Goal: Task Accomplishment & Management: Manage account settings

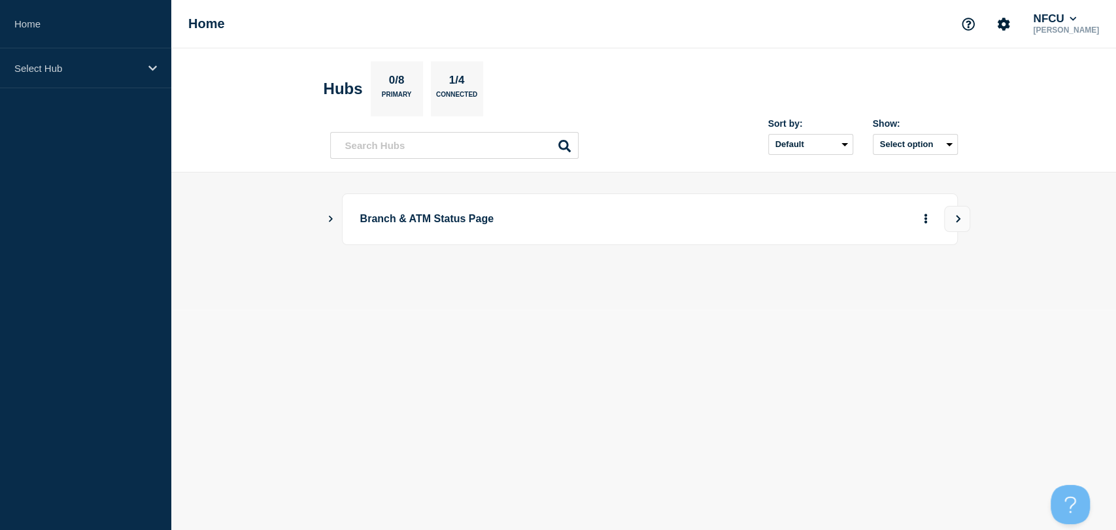
click at [329, 216] on icon "Show Connected Hubs" at bounding box center [330, 218] width 8 height 7
click at [329, 219] on icon "Show Connected Hubs" at bounding box center [330, 218] width 8 height 7
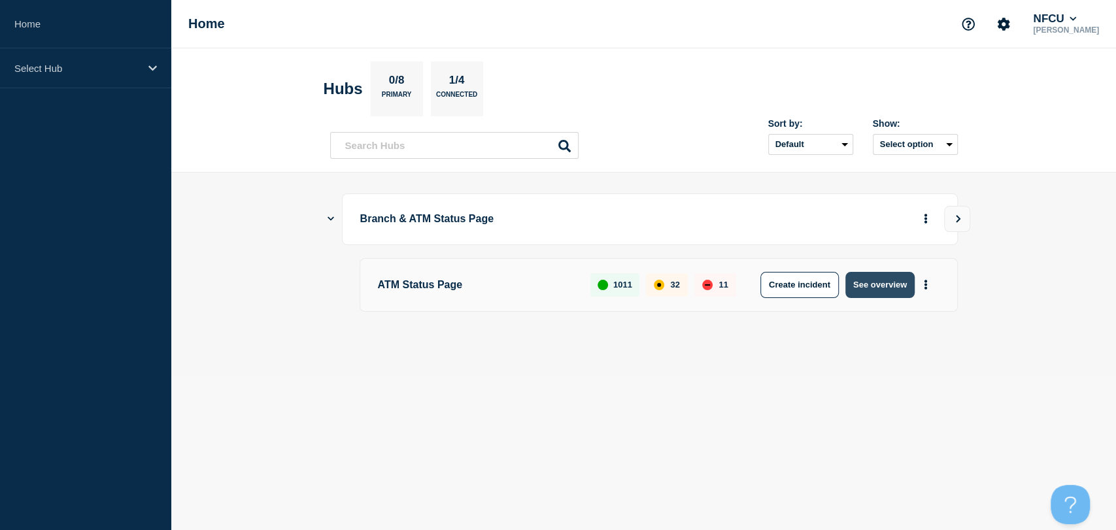
click at [877, 288] on button "See overview" at bounding box center [879, 285] width 69 height 26
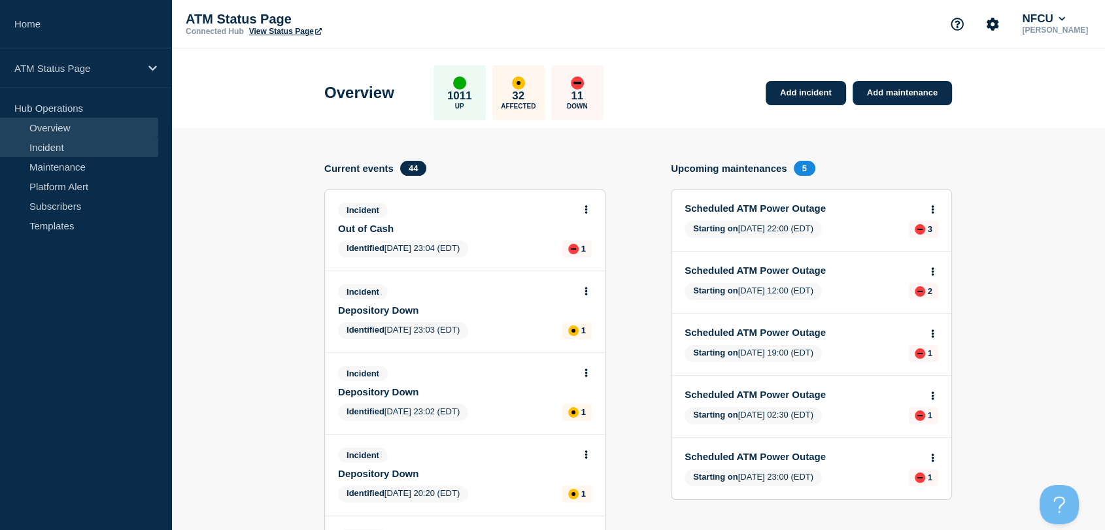
click at [88, 148] on link "Incident" at bounding box center [79, 147] width 158 height 20
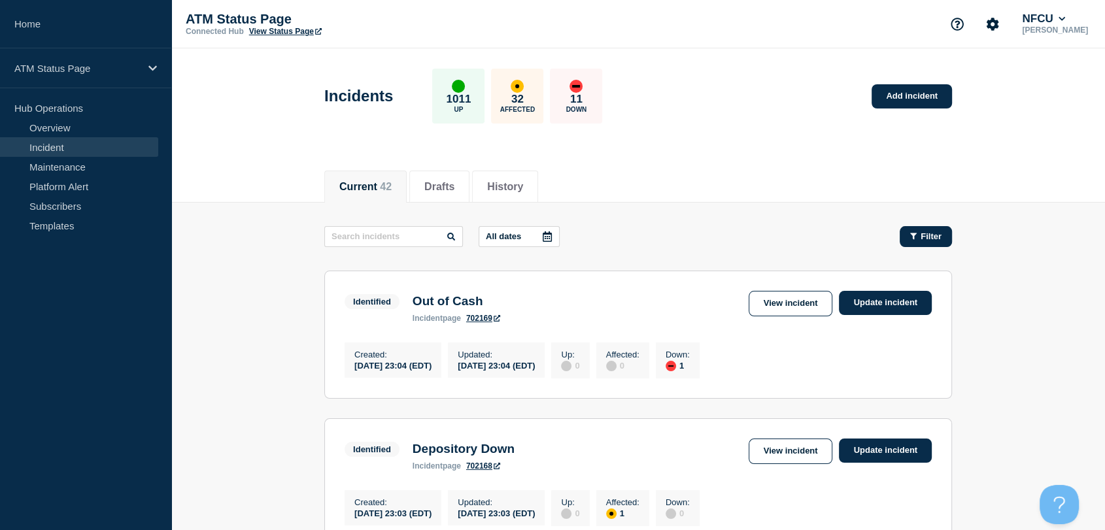
click at [921, 235] on span "Filter" at bounding box center [930, 236] width 21 height 10
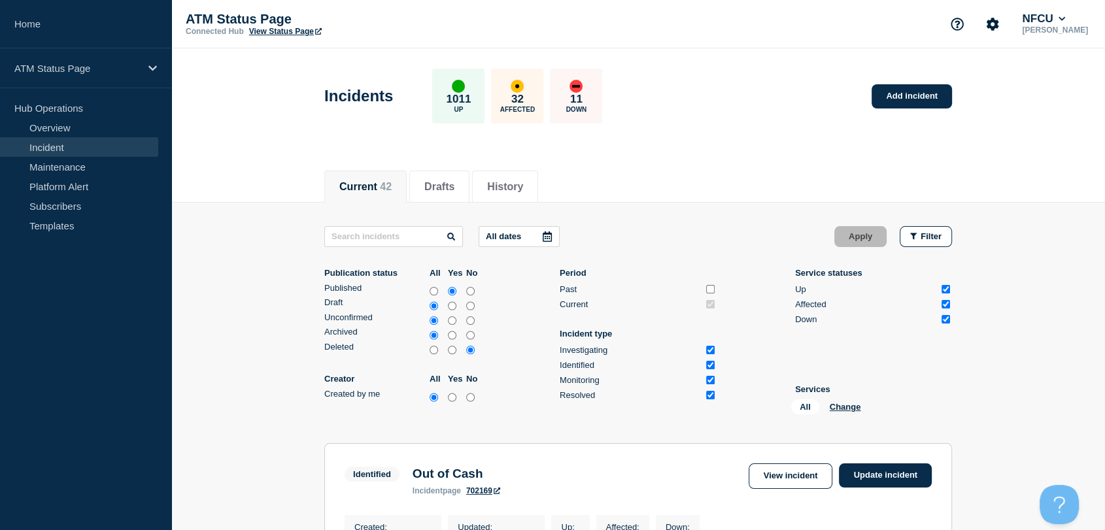
click at [942, 305] on input "Affected" at bounding box center [945, 304] width 8 height 8
checkbox input "false"
click at [948, 288] on input "Up" at bounding box center [945, 289] width 8 height 8
checkbox input "false"
click at [850, 240] on button "Apply" at bounding box center [860, 236] width 52 height 21
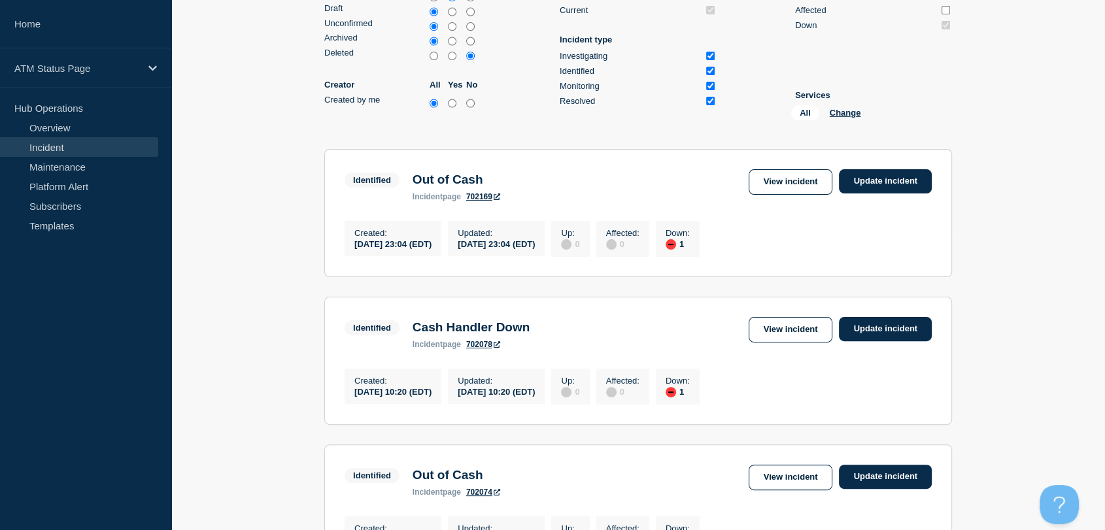
scroll to position [278, 0]
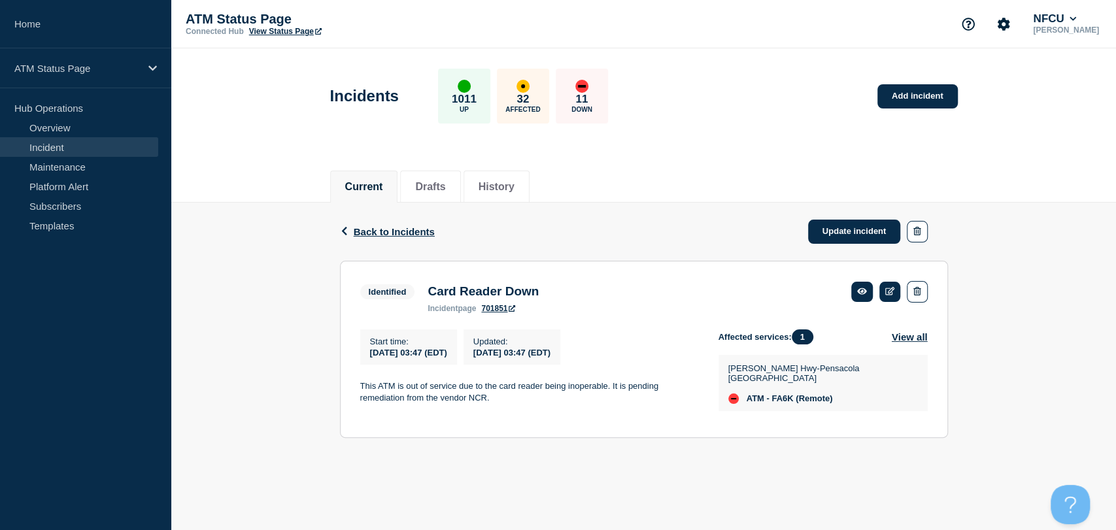
click at [260, 310] on div "Back Back to Incidents Update incident Identified Card Reader Down Start time 2…" at bounding box center [643, 330] width 945 height 255
click at [848, 236] on link "Update incident" at bounding box center [854, 232] width 93 height 24
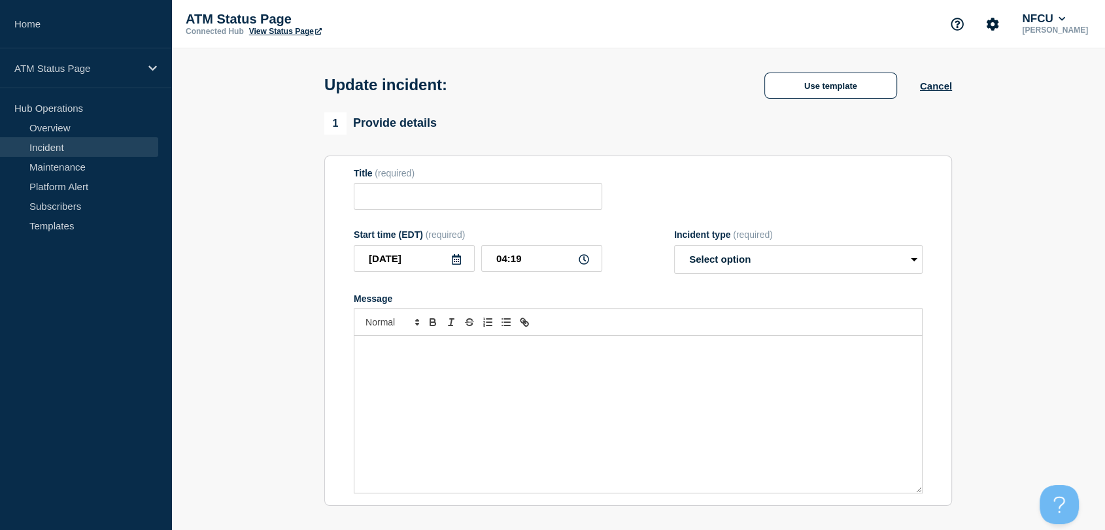
type input "Card Reader Down"
click at [758, 265] on select "Select option Investigating Identified Monitoring Resolved" at bounding box center [798, 259] width 248 height 29
select select "resolved"
click at [674, 248] on select "Select option Investigating Identified Monitoring Resolved" at bounding box center [798, 259] width 248 height 29
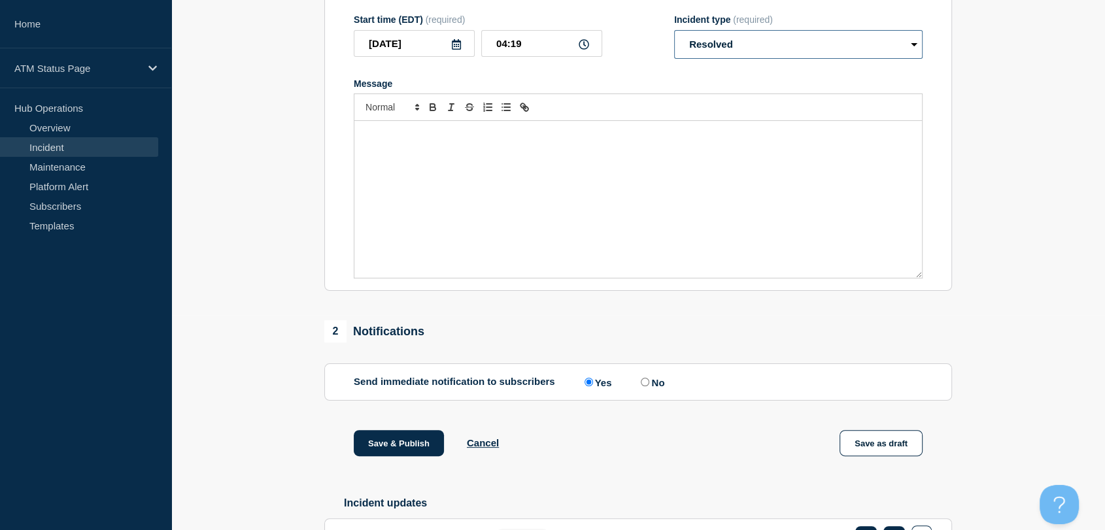
scroll to position [218, 0]
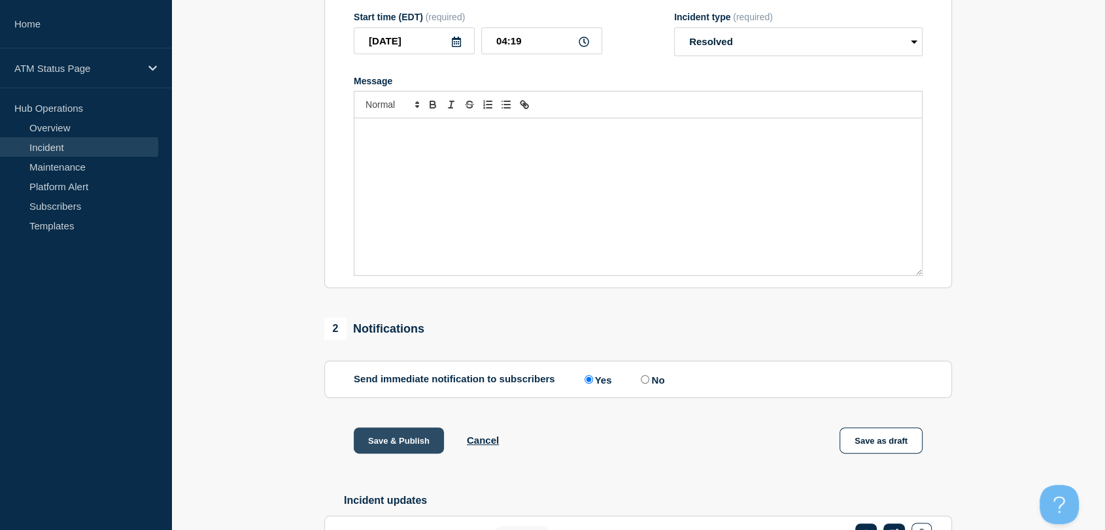
click at [410, 446] on button "Save & Publish" at bounding box center [399, 441] width 90 height 26
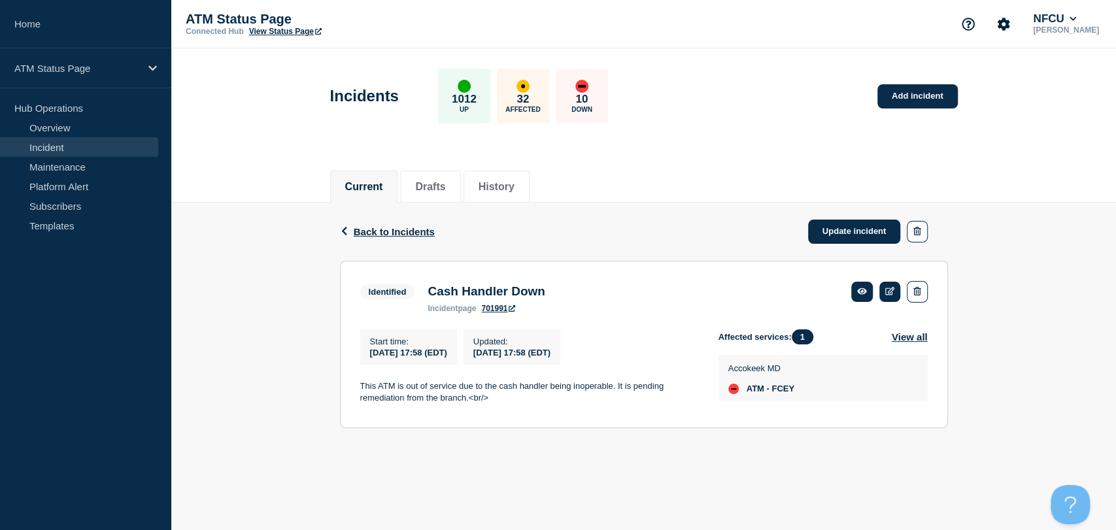
click at [836, 171] on div "Current Drafts History" at bounding box center [644, 180] width 628 height 44
click at [830, 230] on link "Update incident" at bounding box center [854, 232] width 93 height 24
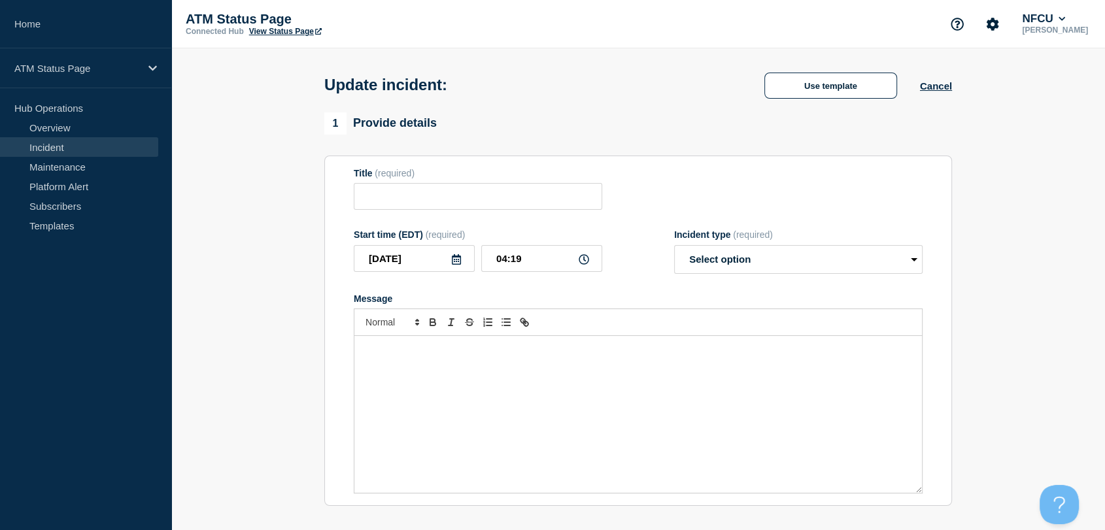
type input "Cash Handler Down"
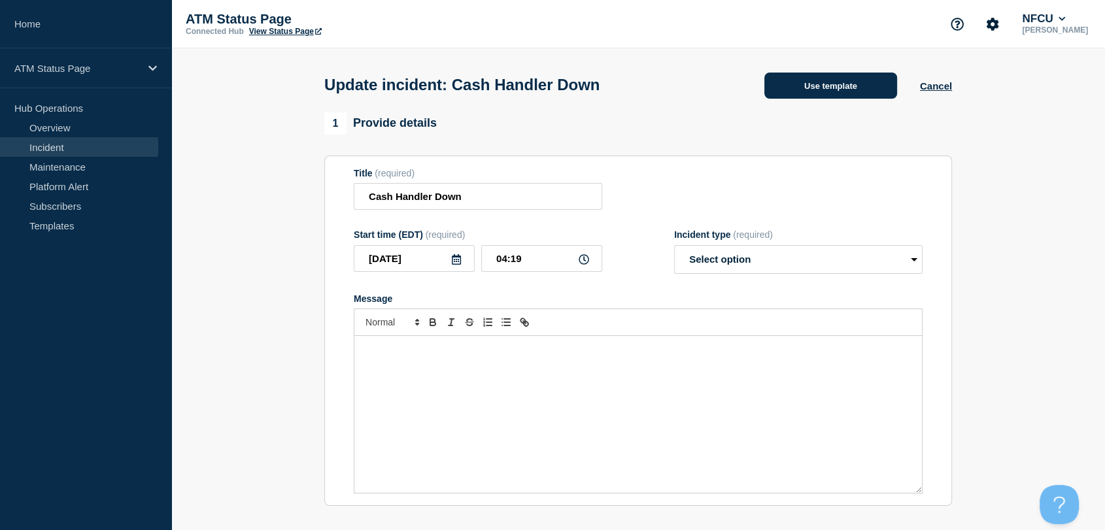
click at [786, 88] on button "Use template" at bounding box center [830, 86] width 133 height 26
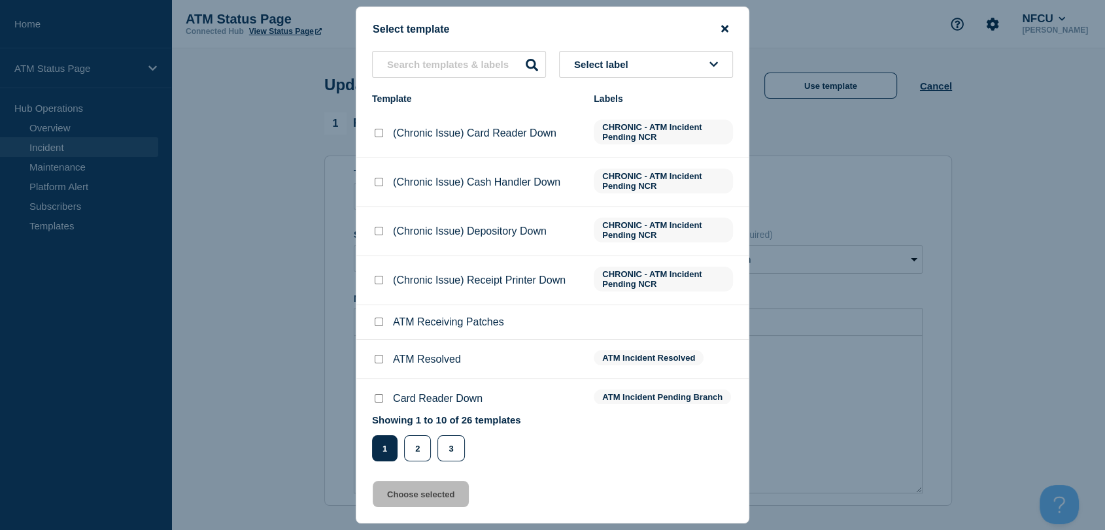
click at [722, 27] on icon "close button" at bounding box center [724, 28] width 7 height 7
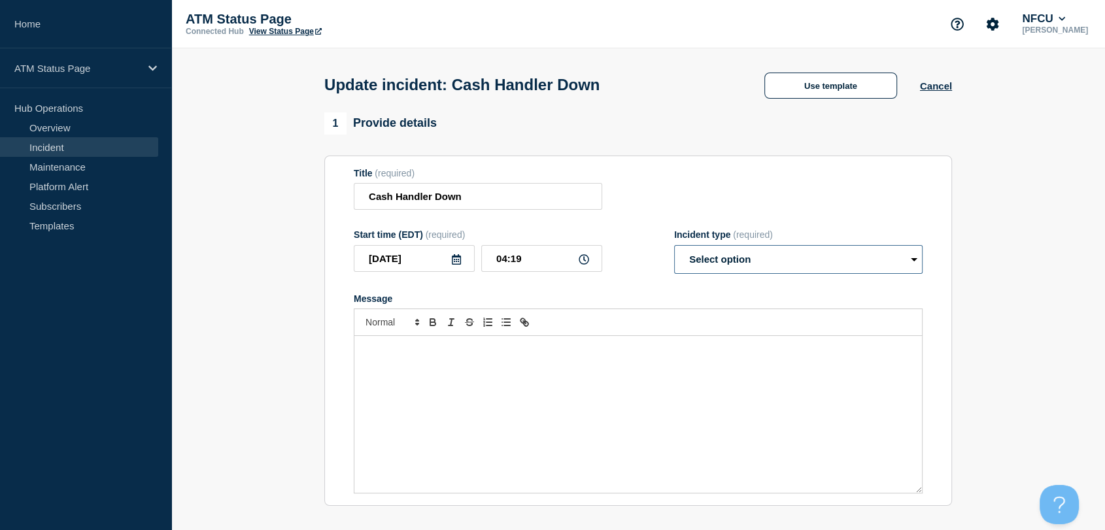
click at [728, 261] on select "Select option Investigating Identified Monitoring Resolved" at bounding box center [798, 259] width 248 height 29
select select "resolved"
click at [674, 248] on select "Select option Investigating Identified Monitoring Resolved" at bounding box center [798, 259] width 248 height 29
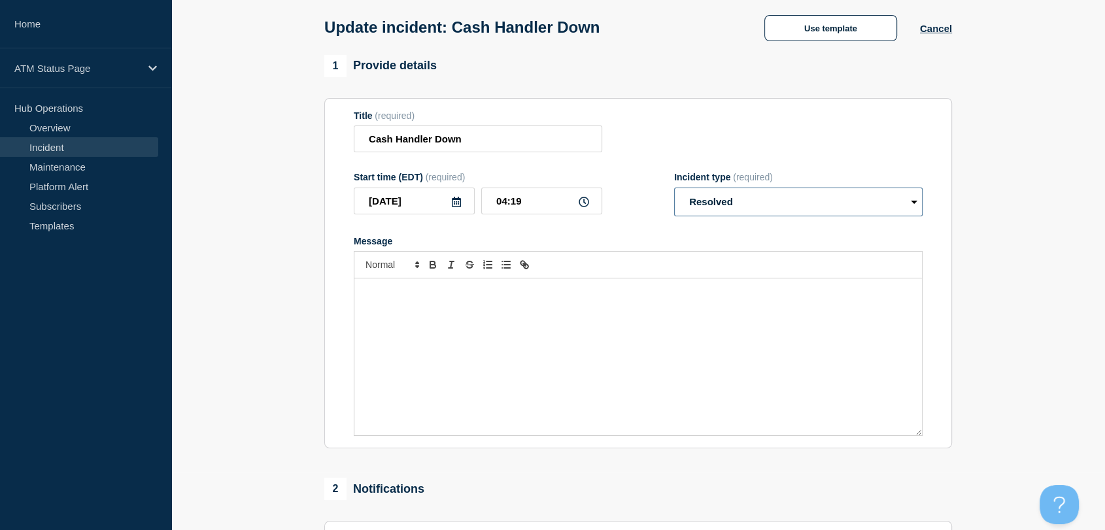
scroll to position [145, 0]
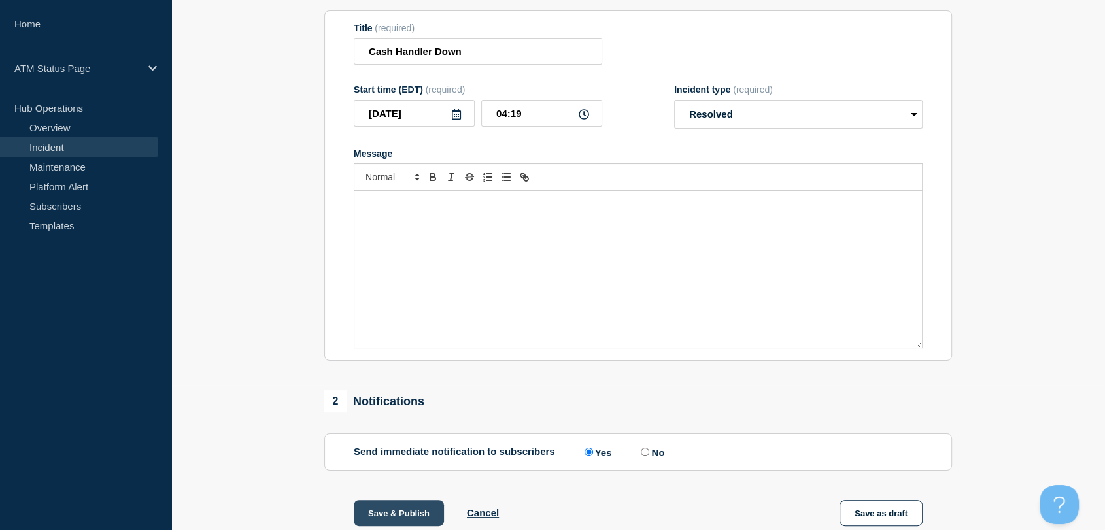
click at [418, 519] on button "Save & Publish" at bounding box center [399, 513] width 90 height 26
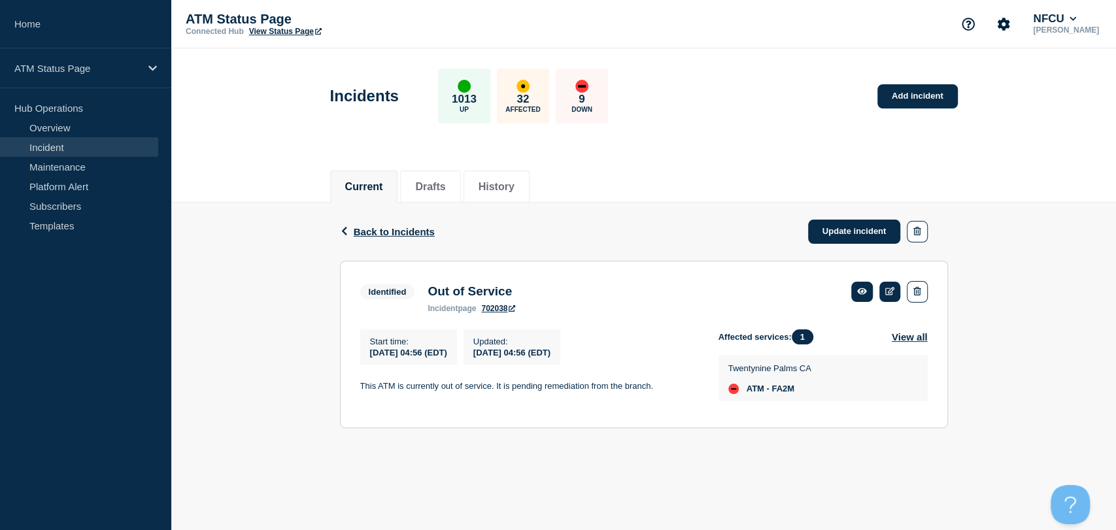
drag, startPoint x: 820, startPoint y: 169, endPoint x: 818, endPoint y: 182, distance: 13.2
click at [820, 169] on div "Current Drafts History" at bounding box center [644, 180] width 628 height 44
click at [838, 230] on link "Update incident" at bounding box center [854, 232] width 93 height 24
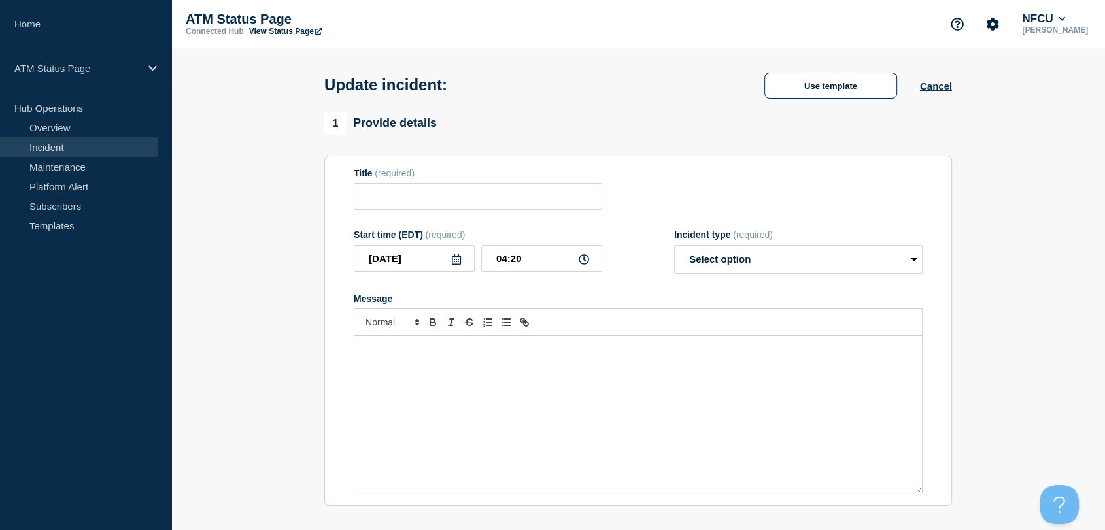
type input "Out of Service"
click at [762, 265] on select "Select option Investigating Identified Monitoring Resolved" at bounding box center [798, 259] width 248 height 29
select select "resolved"
click at [674, 248] on select "Select option Investigating Identified Monitoring Resolved" at bounding box center [798, 259] width 248 height 29
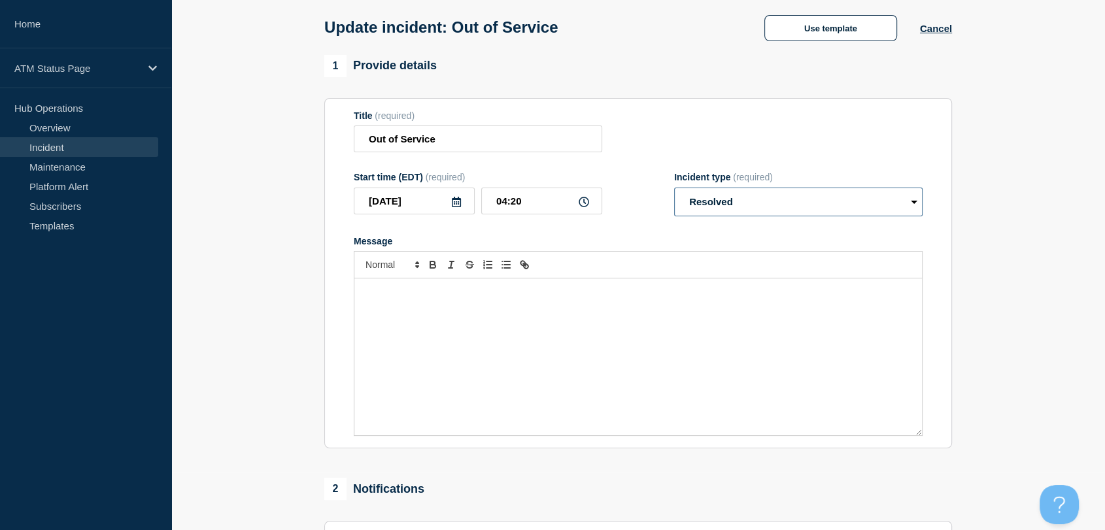
scroll to position [145, 0]
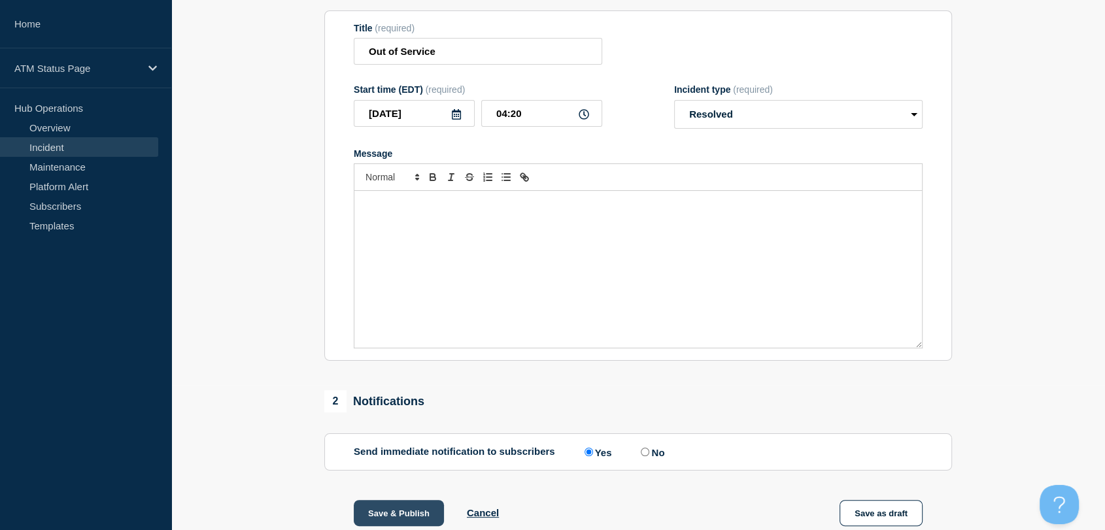
click at [412, 516] on button "Save & Publish" at bounding box center [399, 513] width 90 height 26
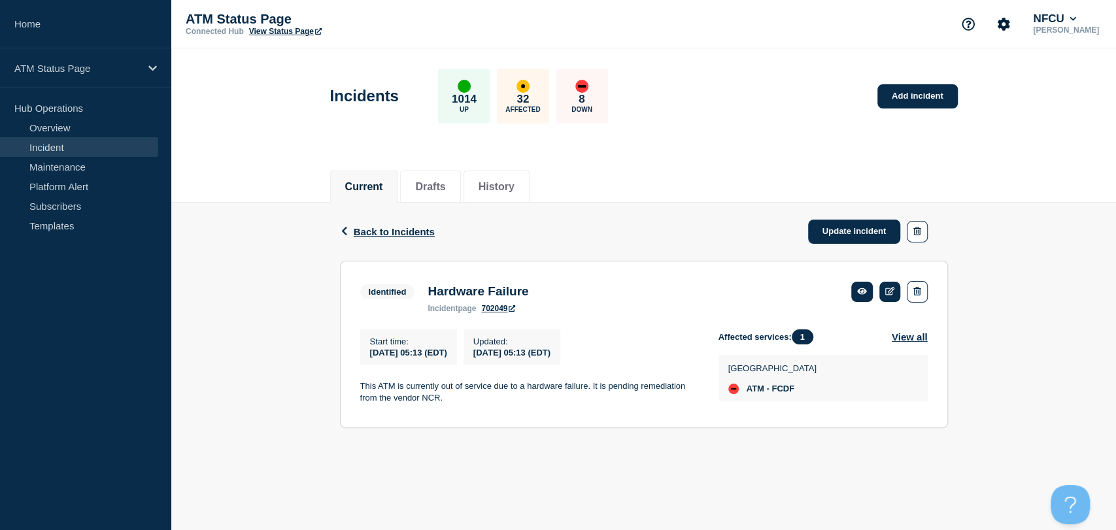
click at [832, 336] on div "Affected services: 1 View all" at bounding box center [822, 336] width 209 height 15
click at [834, 235] on link "Update incident" at bounding box center [854, 232] width 93 height 24
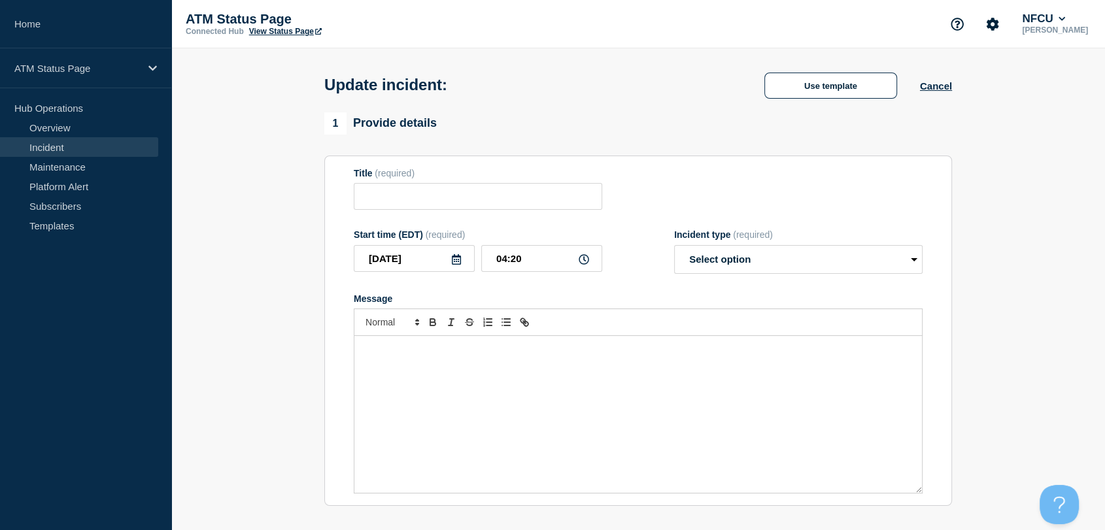
type input "Hardware Failure"
click at [737, 263] on select "Select option Investigating Identified Monitoring Resolved" at bounding box center [798, 259] width 248 height 29
select select "resolved"
click at [674, 248] on select "Select option Investigating Identified Monitoring Resolved" at bounding box center [798, 259] width 248 height 29
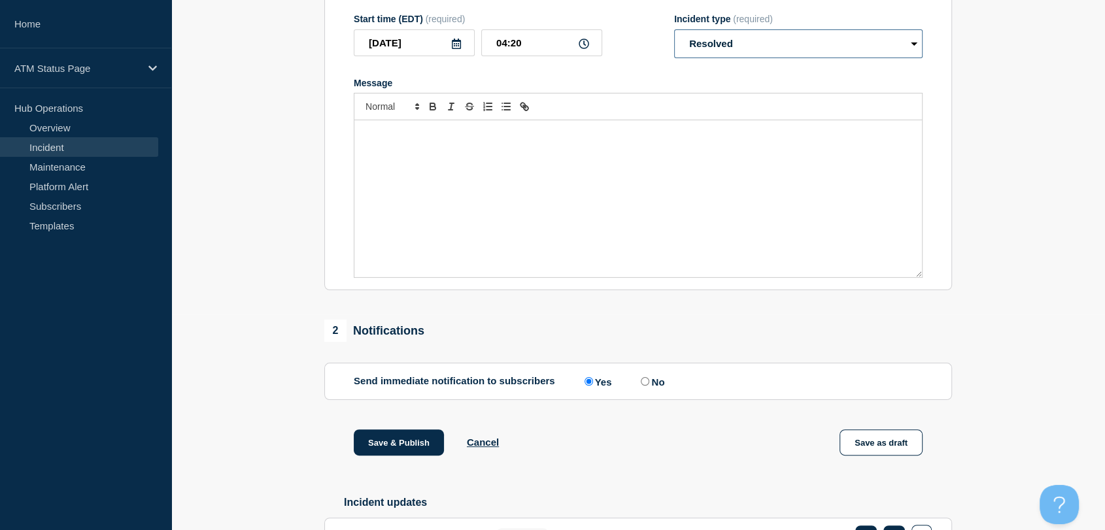
scroll to position [218, 0]
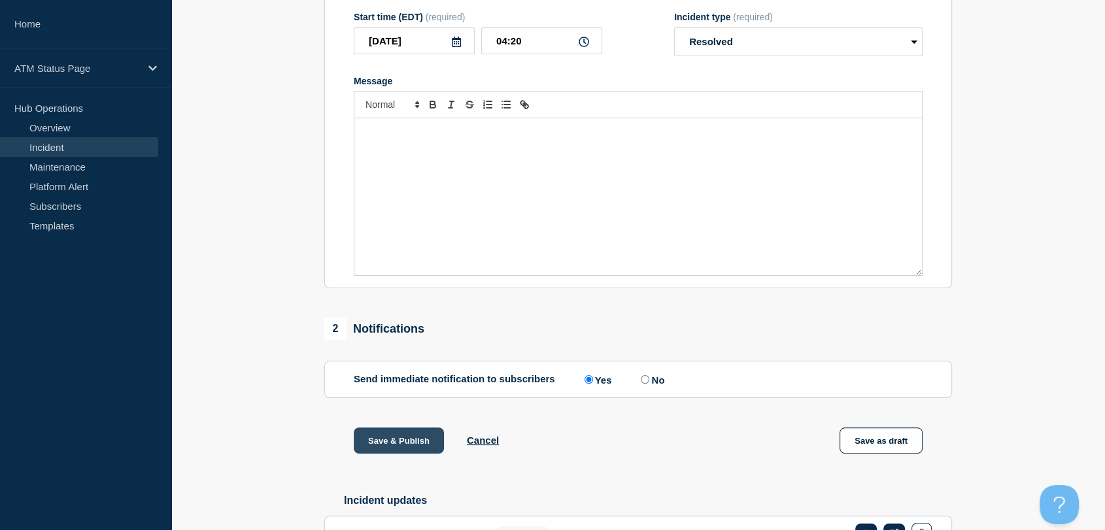
click at [418, 443] on button "Save & Publish" at bounding box center [399, 441] width 90 height 26
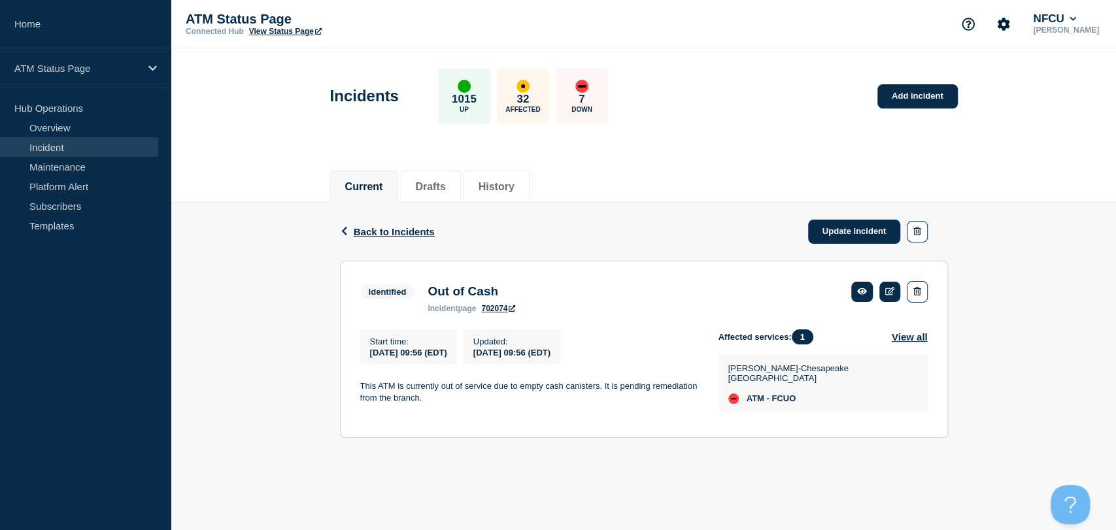
click at [792, 394] on span "ATM - FCUO" at bounding box center [772, 399] width 50 height 10
copy span "FCUO"
click at [842, 237] on link "Update incident" at bounding box center [854, 232] width 93 height 24
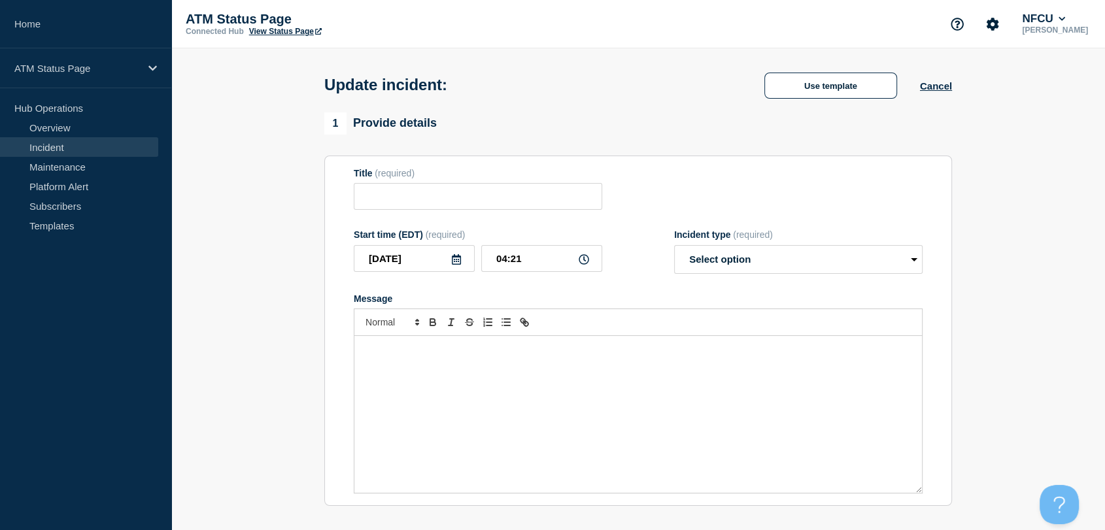
type input "Out of Cash"
click at [782, 263] on select "Select option Investigating Identified Monitoring Resolved" at bounding box center [798, 259] width 248 height 29
select select "resolved"
click at [674, 248] on select "Select option Investigating Identified Monitoring Resolved" at bounding box center [798, 259] width 248 height 29
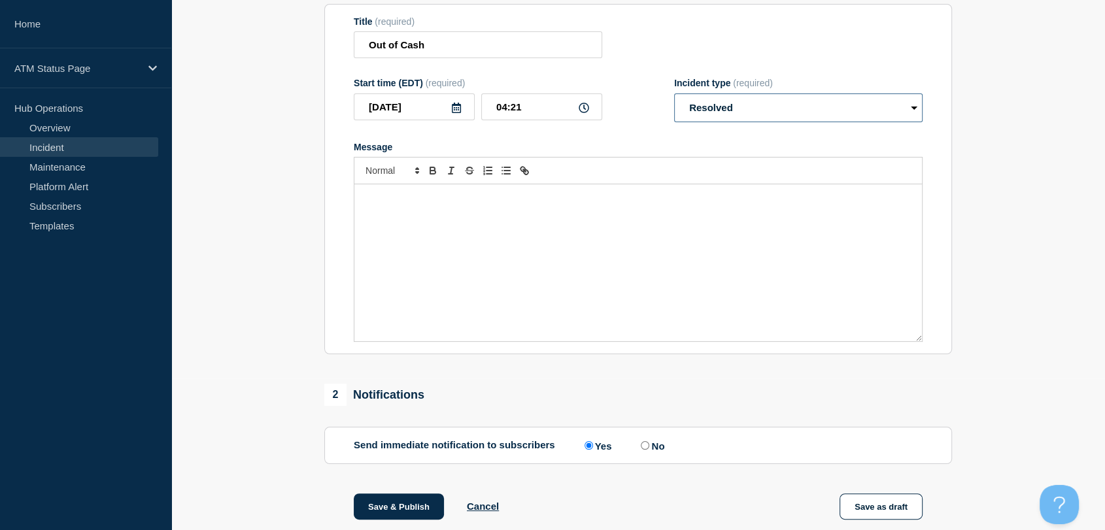
scroll to position [218, 0]
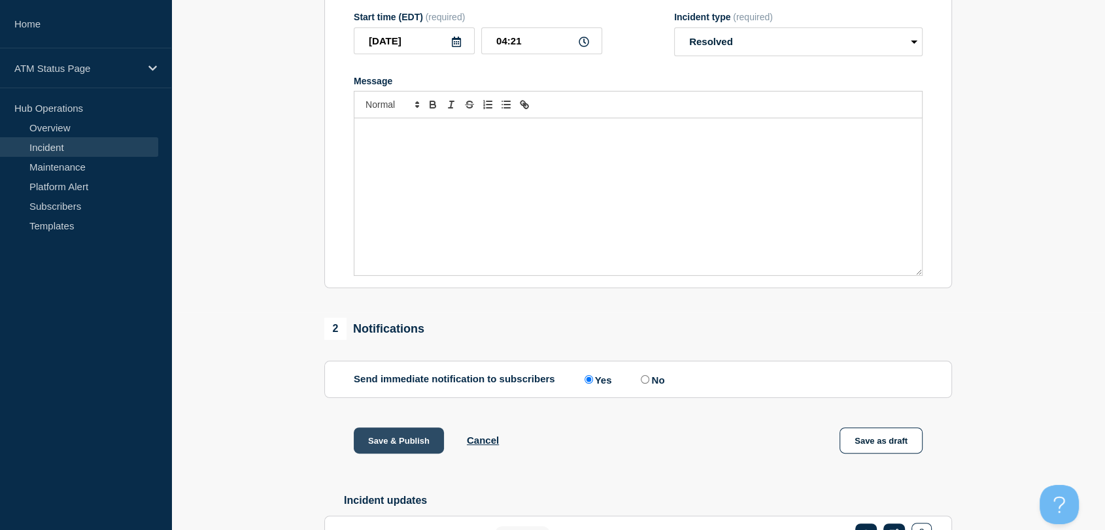
click at [408, 450] on button "Save & Publish" at bounding box center [399, 441] width 90 height 26
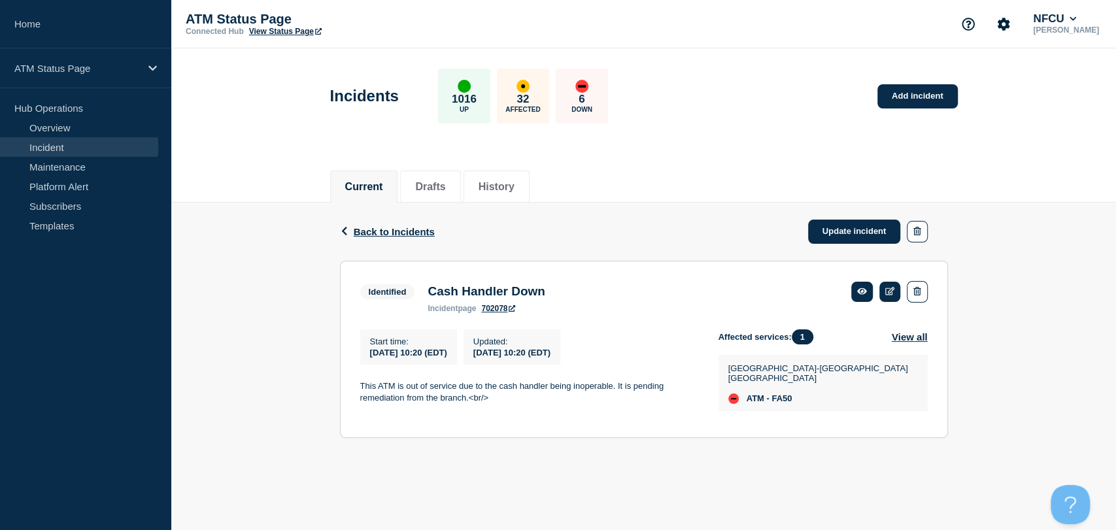
click at [779, 394] on span "ATM - FA50" at bounding box center [770, 399] width 46 height 10
copy span "FA50"
drag, startPoint x: 832, startPoint y: 465, endPoint x: 850, endPoint y: 429, distance: 40.6
click at [832, 465] on main "Incidents 1016 Up 32 Affected 6 Down Add incident Current Drafts History Back B…" at bounding box center [643, 262] width 945 height 429
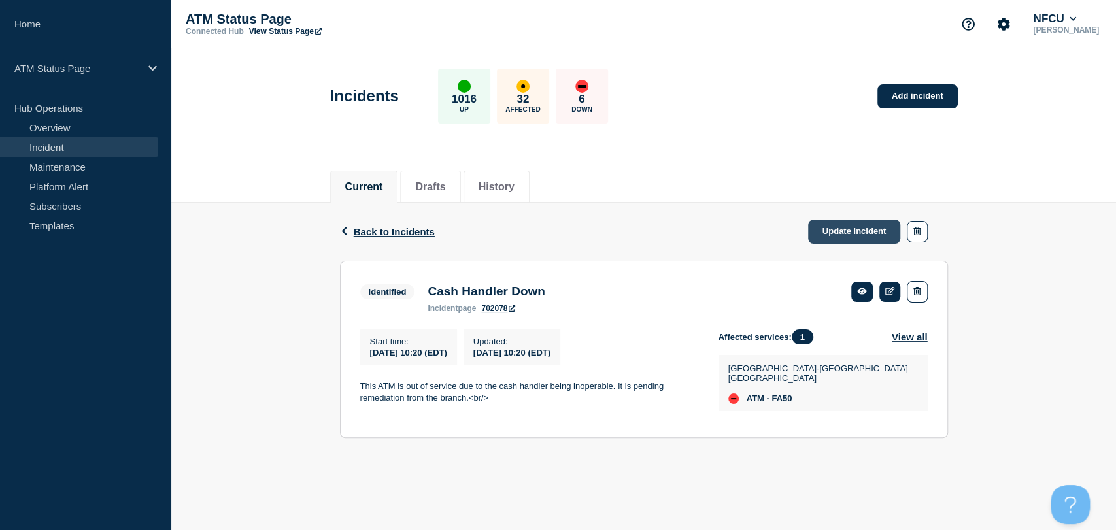
click at [842, 235] on link "Update incident" at bounding box center [854, 232] width 93 height 24
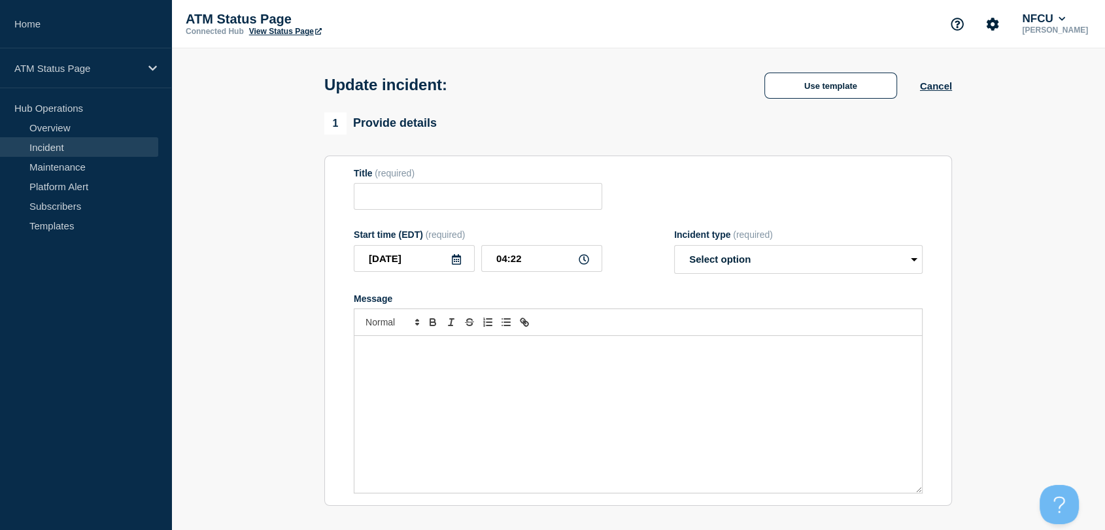
type input "Cash Handler Down"
click at [771, 265] on select "Select option Investigating Identified Monitoring Resolved" at bounding box center [798, 259] width 248 height 29
select select "resolved"
click at [674, 248] on select "Select option Investigating Identified Monitoring Resolved" at bounding box center [798, 259] width 248 height 29
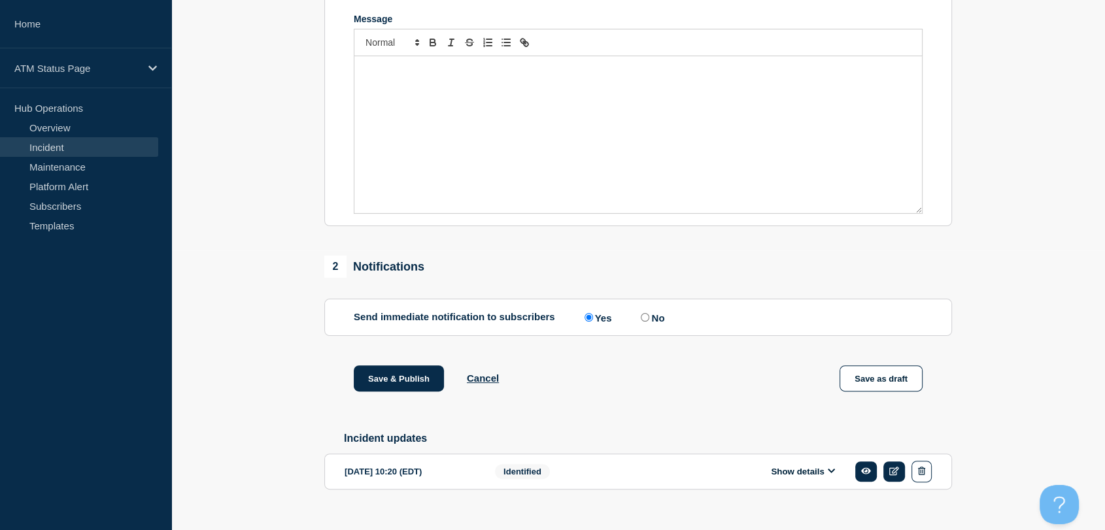
scroll to position [290, 0]
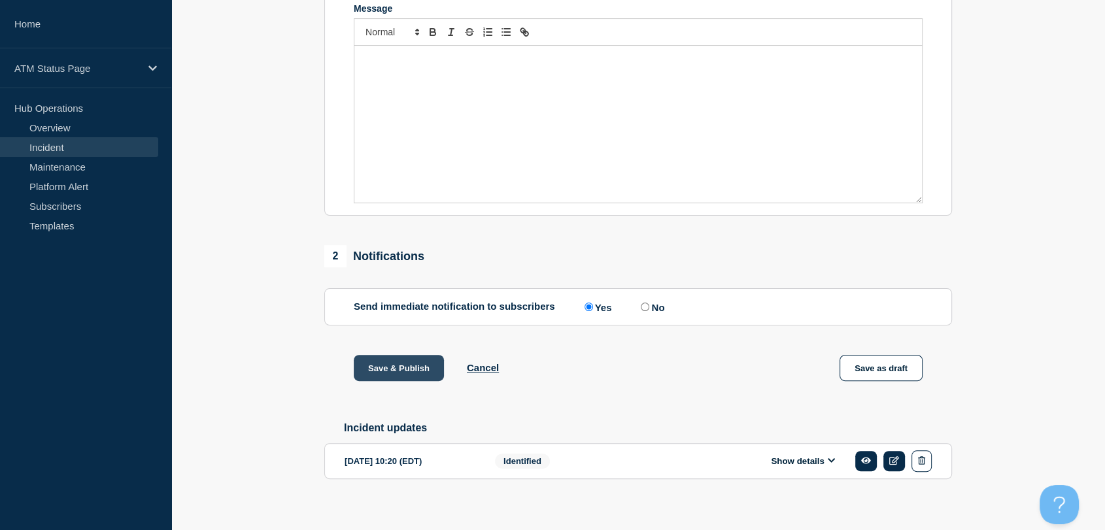
click at [418, 371] on button "Save & Publish" at bounding box center [399, 368] width 90 height 26
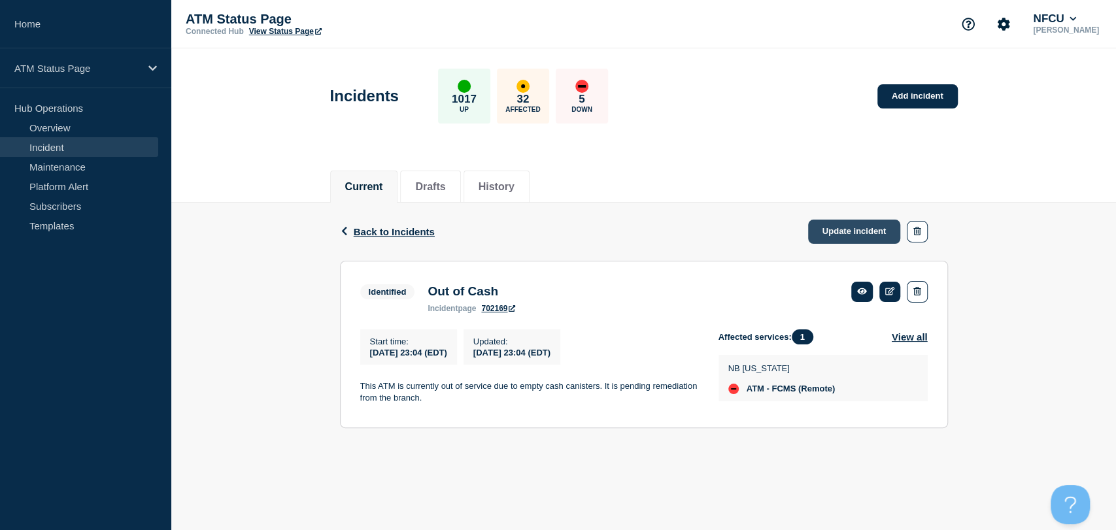
click at [837, 224] on link "Update incident" at bounding box center [854, 232] width 93 height 24
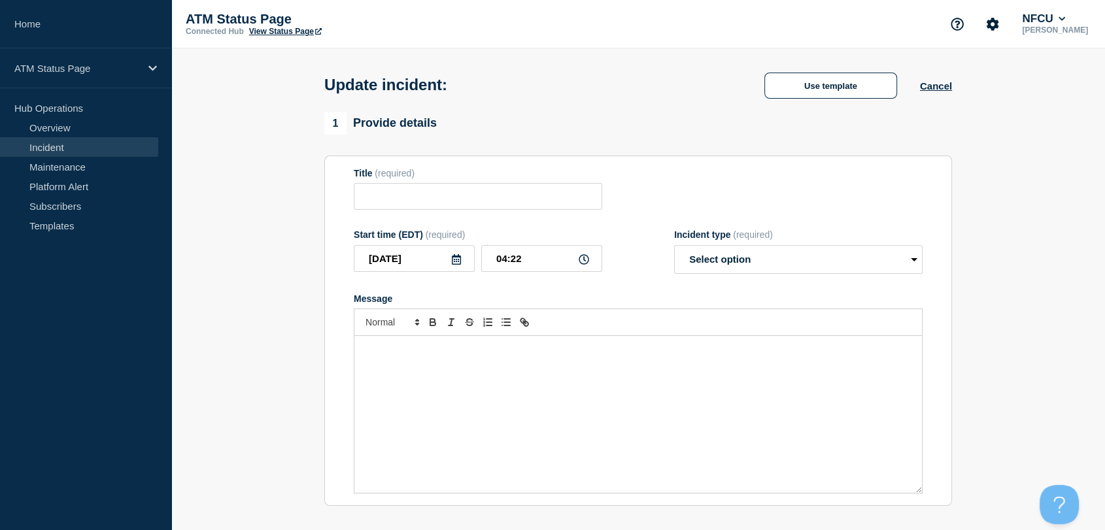
type input "Out of Cash"
click at [772, 272] on select "Select option Investigating Identified Monitoring Resolved" at bounding box center [798, 259] width 248 height 29
select select "resolved"
click at [674, 248] on select "Select option Investigating Identified Monitoring Resolved" at bounding box center [798, 259] width 248 height 29
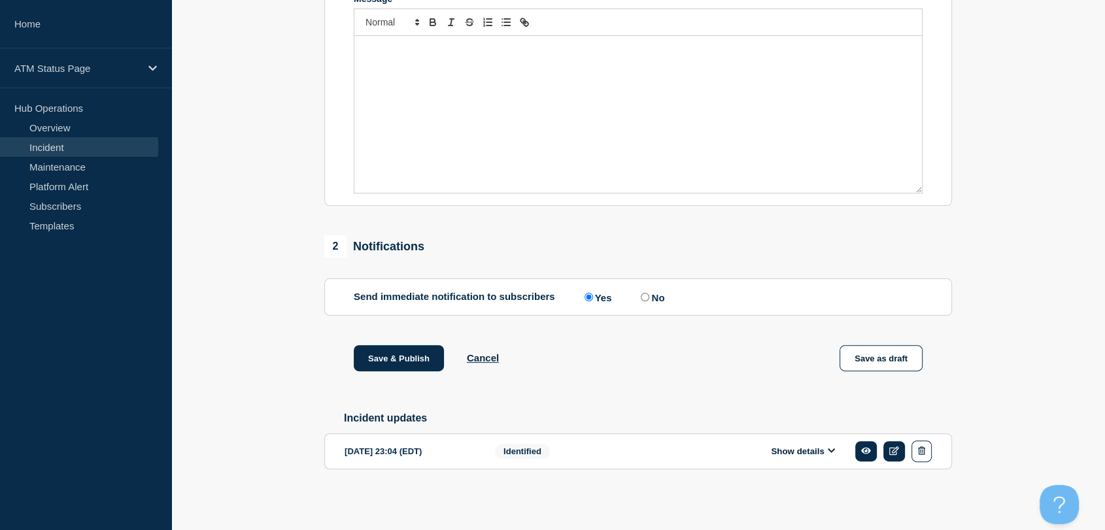
scroll to position [307, 0]
click at [400, 357] on button "Save & Publish" at bounding box center [399, 358] width 90 height 26
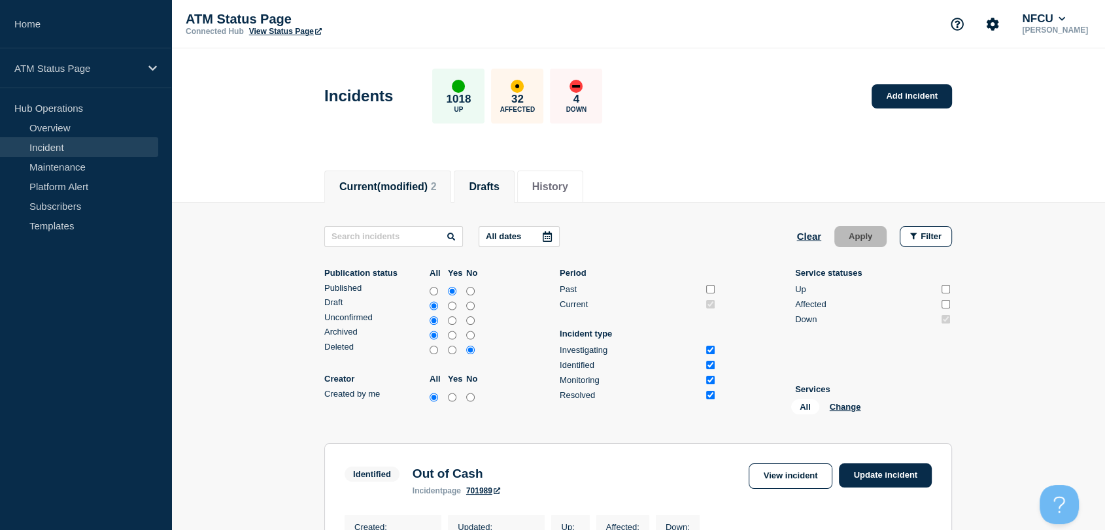
click at [499, 181] on button "Drafts" at bounding box center [484, 187] width 30 height 12
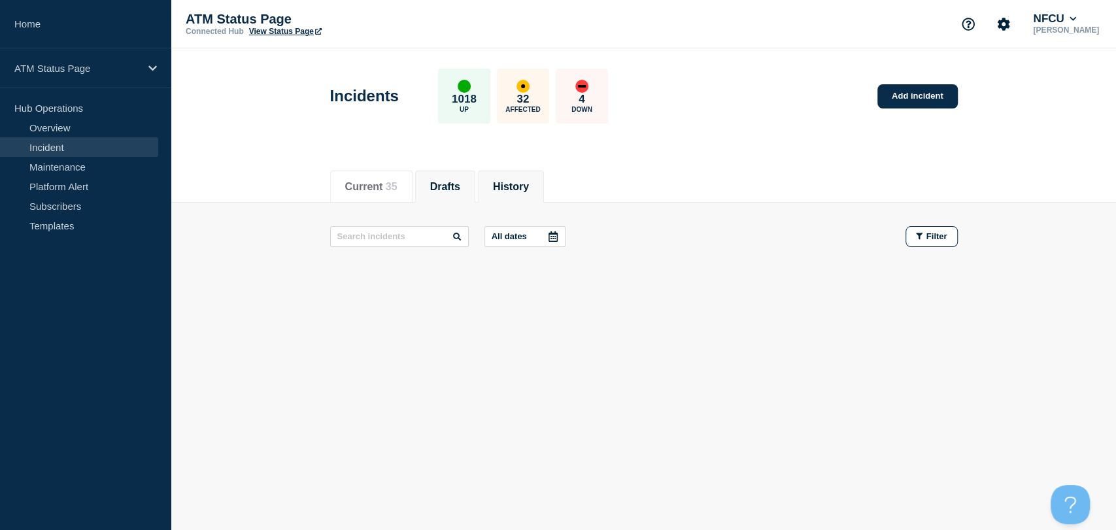
click at [528, 186] on button "History" at bounding box center [511, 187] width 36 height 12
click at [391, 189] on button "Current 35" at bounding box center [371, 187] width 52 height 12
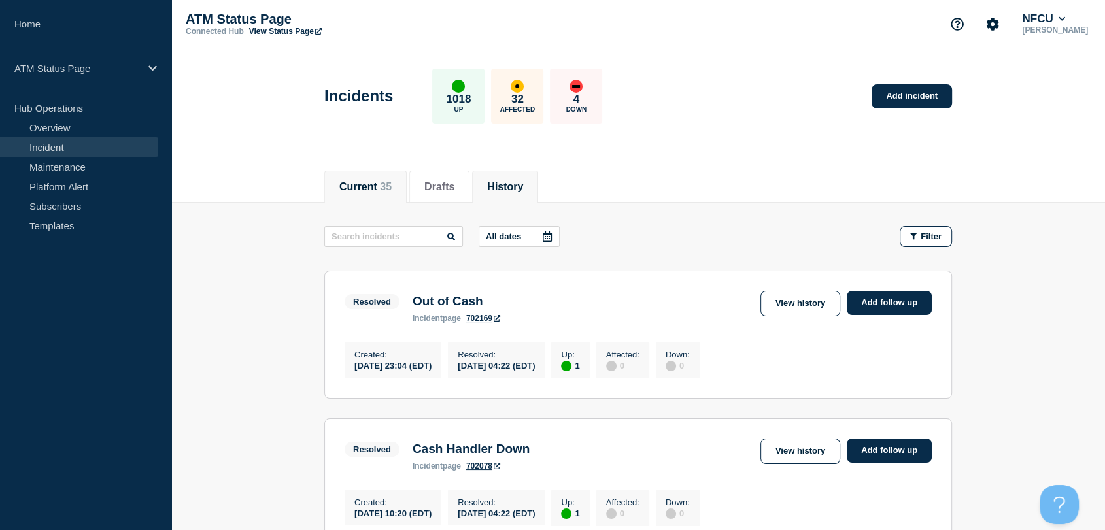
click at [371, 181] on button "Current 35" at bounding box center [365, 187] width 52 height 12
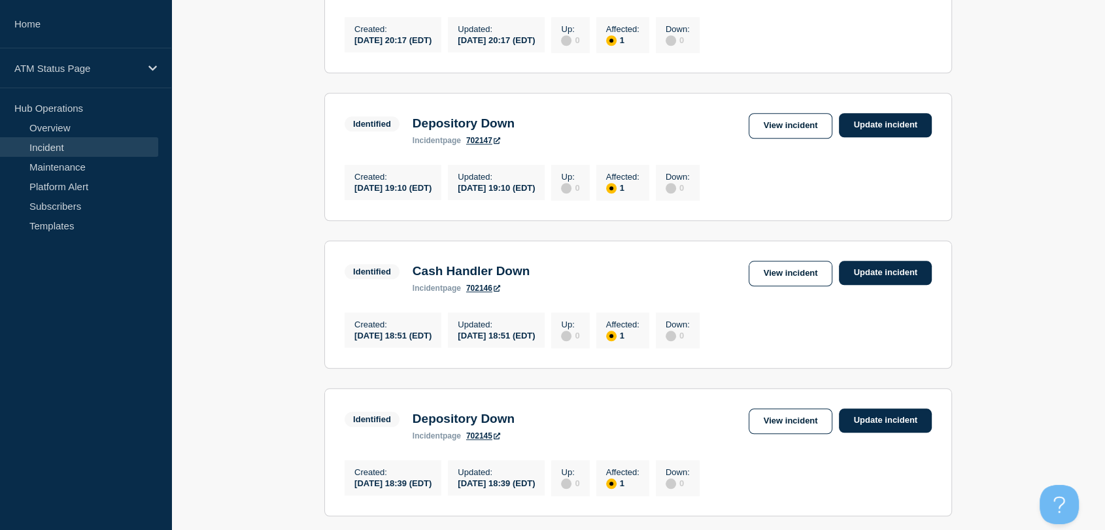
scroll to position [1426, 0]
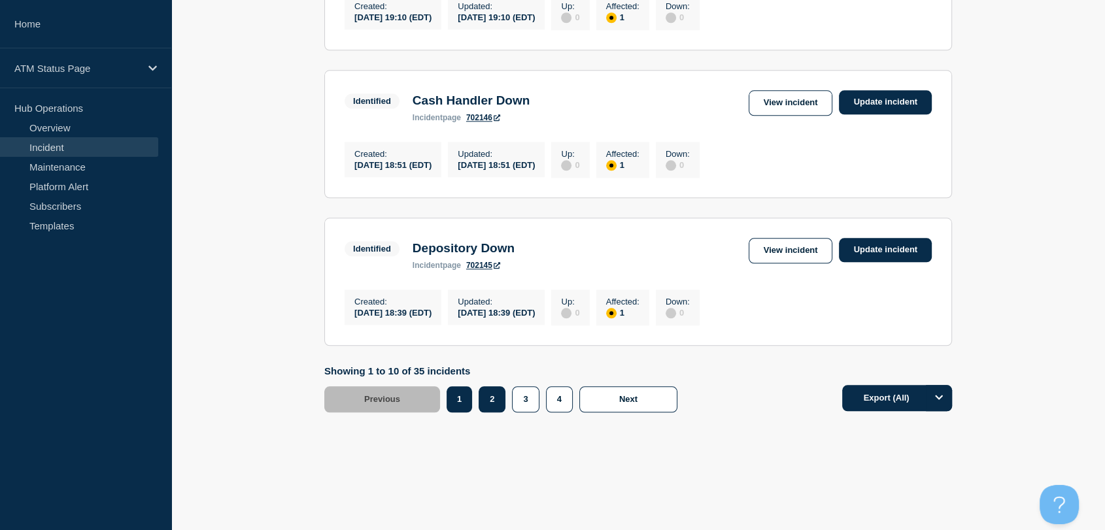
click at [489, 405] on button "2" at bounding box center [492, 399] width 27 height 26
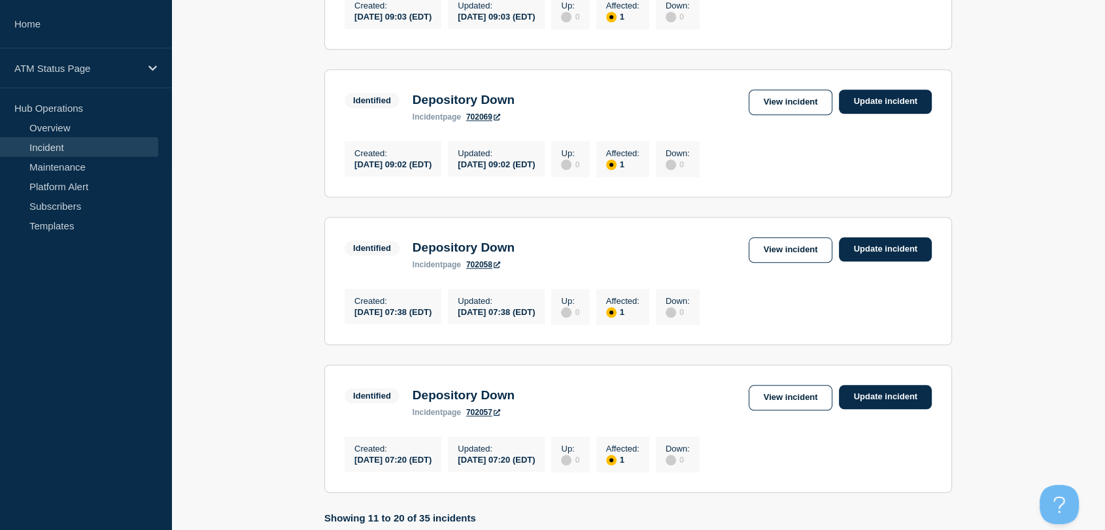
scroll to position [1426, 0]
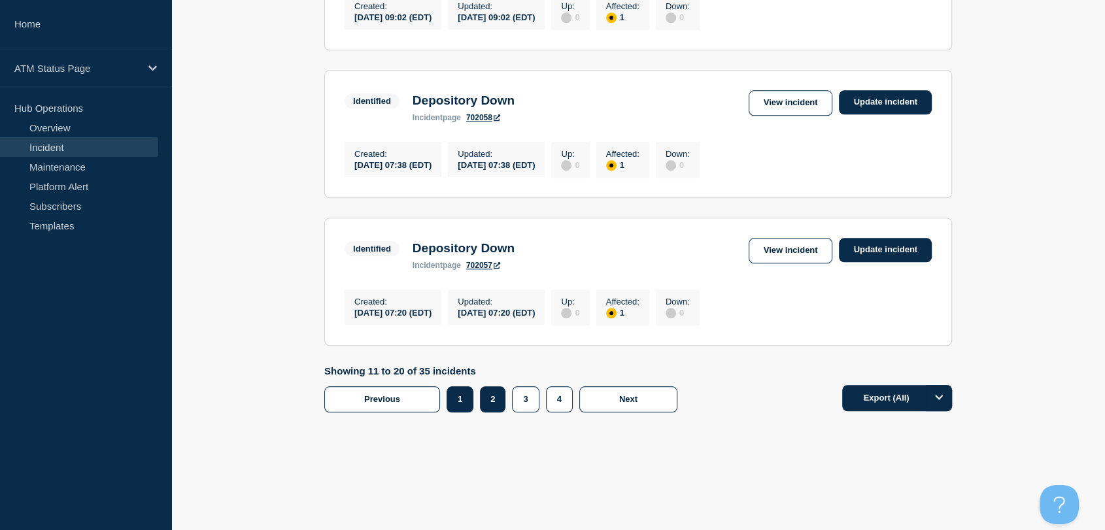
click at [456, 411] on button "1" at bounding box center [459, 399] width 27 height 26
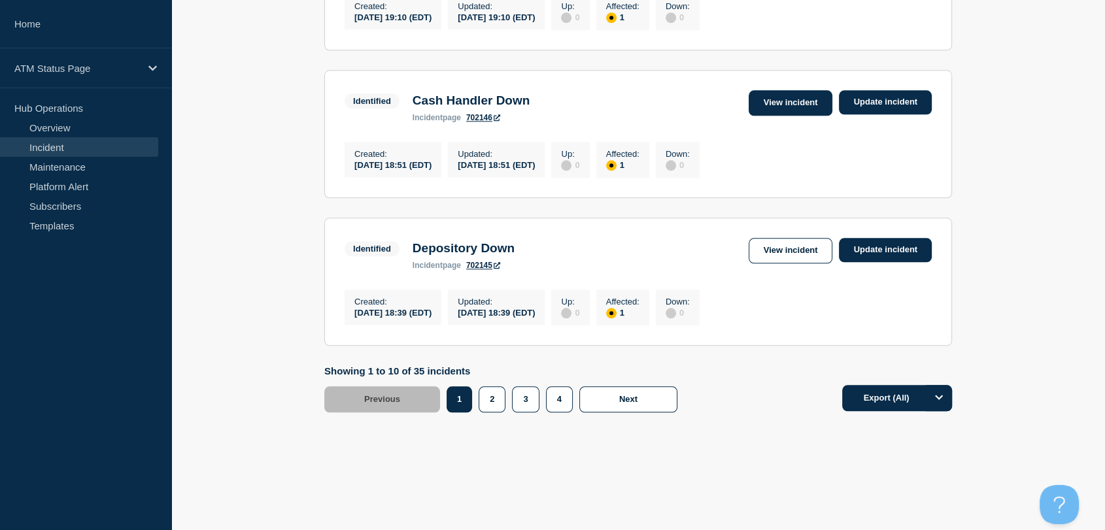
click at [788, 100] on link "View incident" at bounding box center [791, 102] width 84 height 25
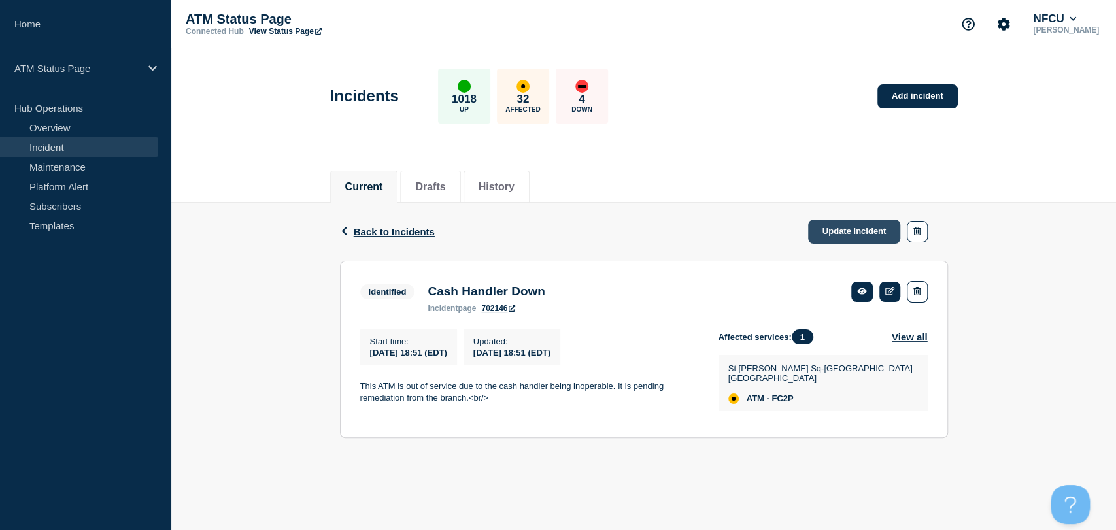
click at [846, 229] on link "Update incident" at bounding box center [854, 232] width 93 height 24
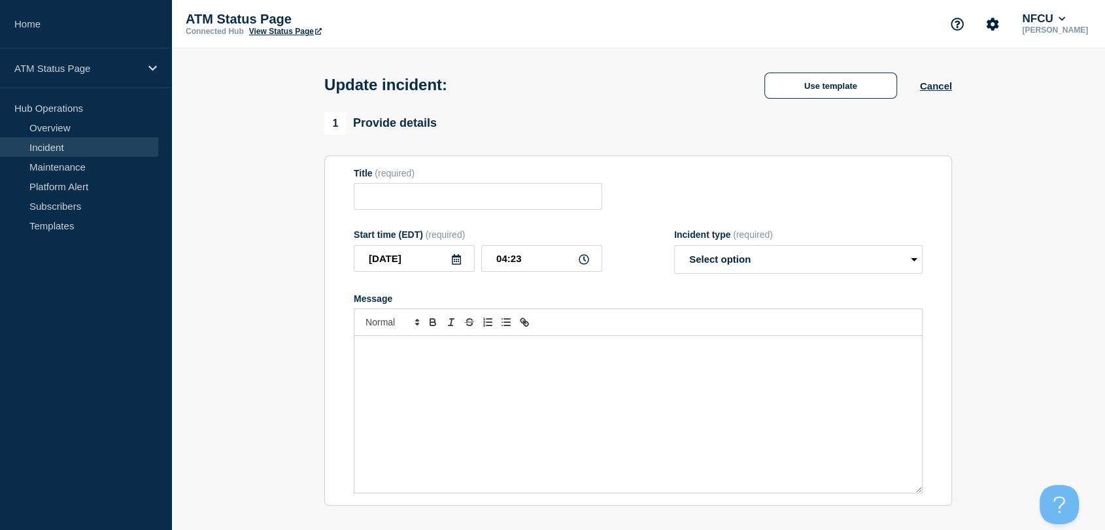
type input "Cash Handler Down"
click at [701, 269] on select "Select option Investigating Identified Monitoring Resolved" at bounding box center [798, 259] width 248 height 29
select select "identified"
click at [674, 248] on select "Select option Investigating Identified Monitoring Resolved" at bounding box center [798, 259] width 248 height 29
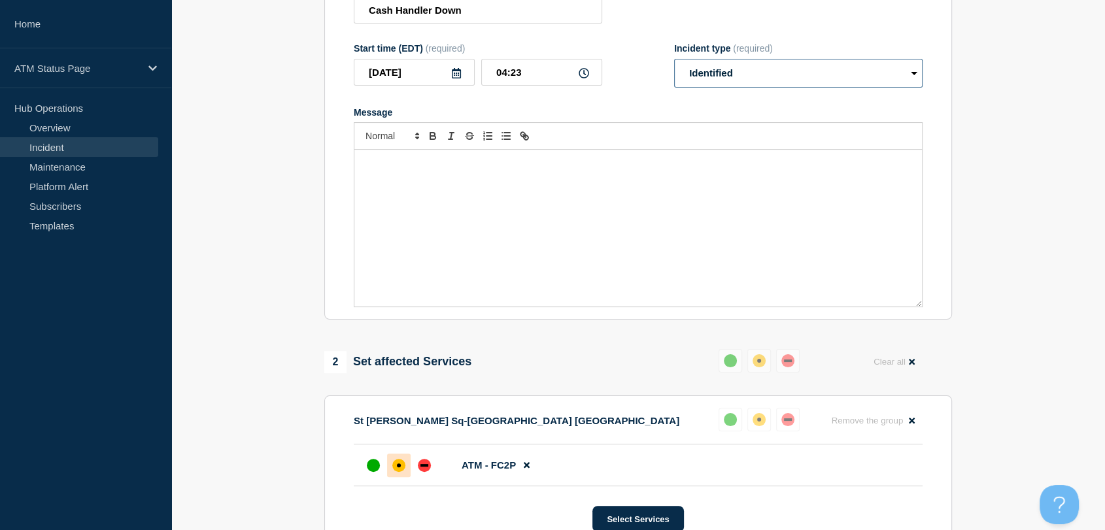
scroll to position [290, 0]
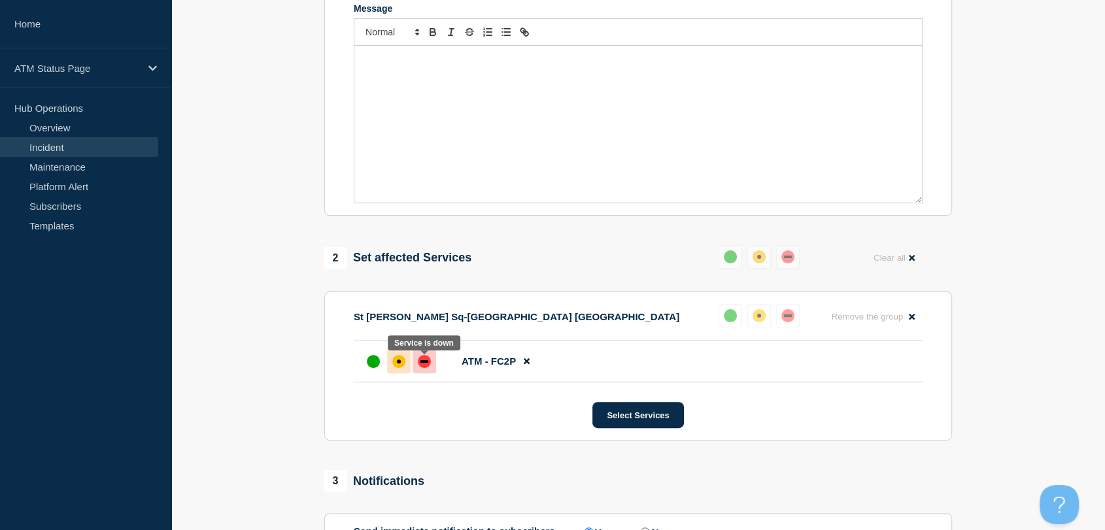
click at [425, 371] on div at bounding box center [424, 362] width 24 height 24
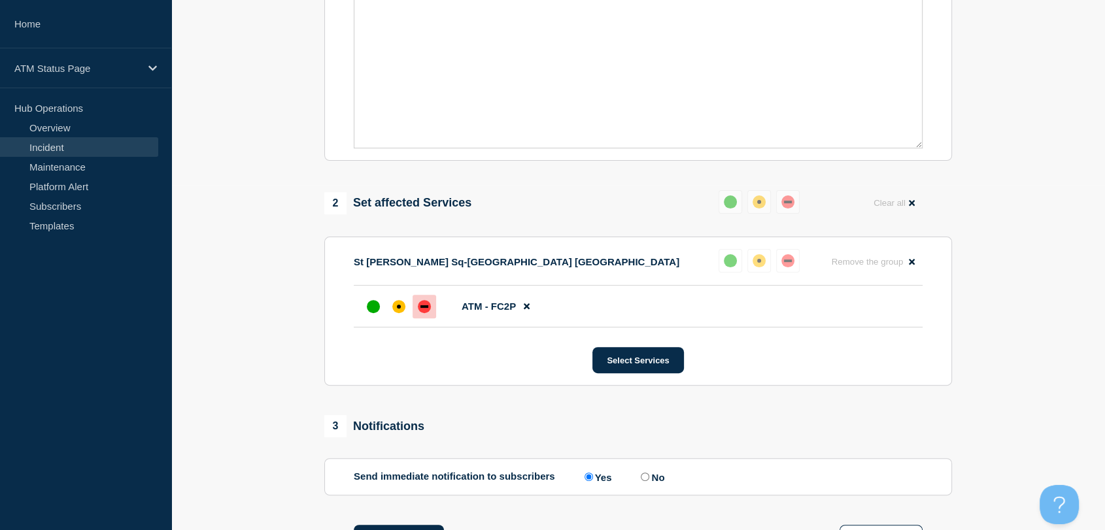
scroll to position [508, 0]
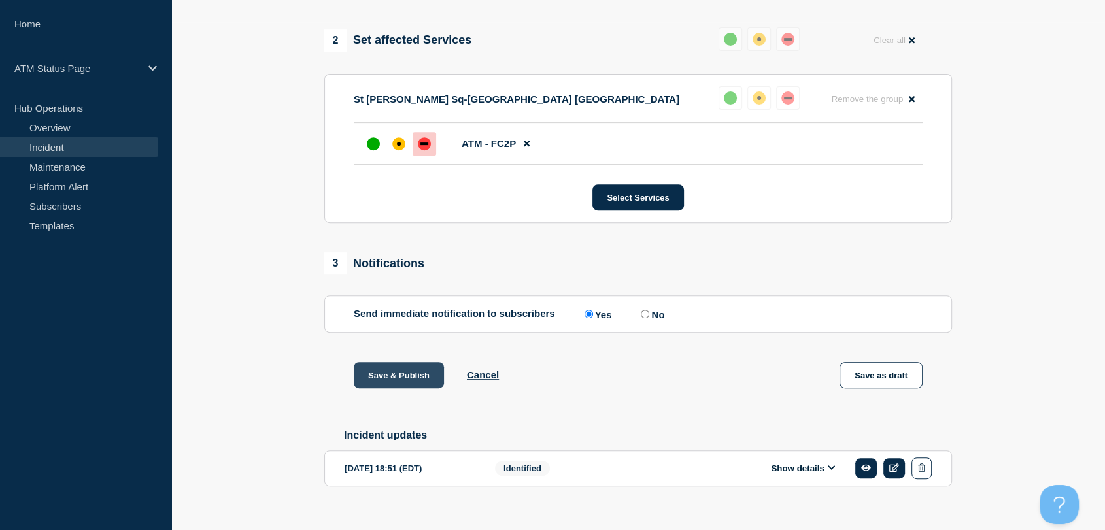
click at [397, 384] on button "Save & Publish" at bounding box center [399, 375] width 90 height 26
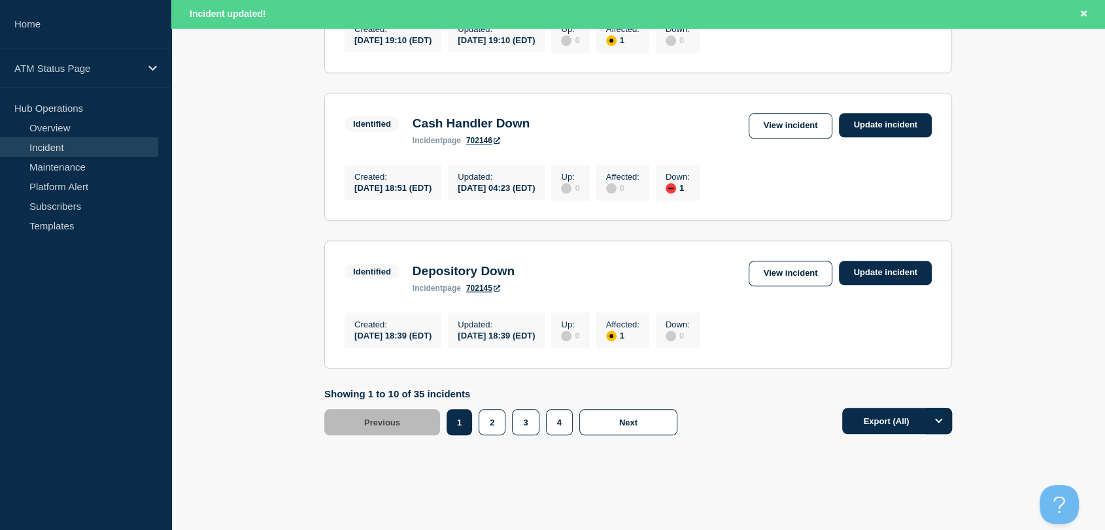
scroll to position [1453, 0]
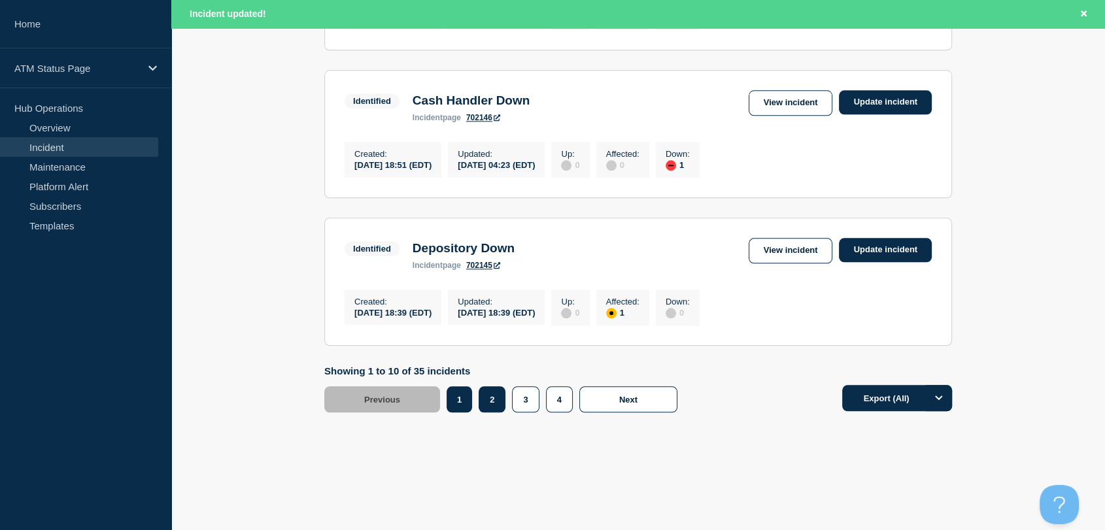
click at [485, 404] on button "2" at bounding box center [492, 399] width 27 height 26
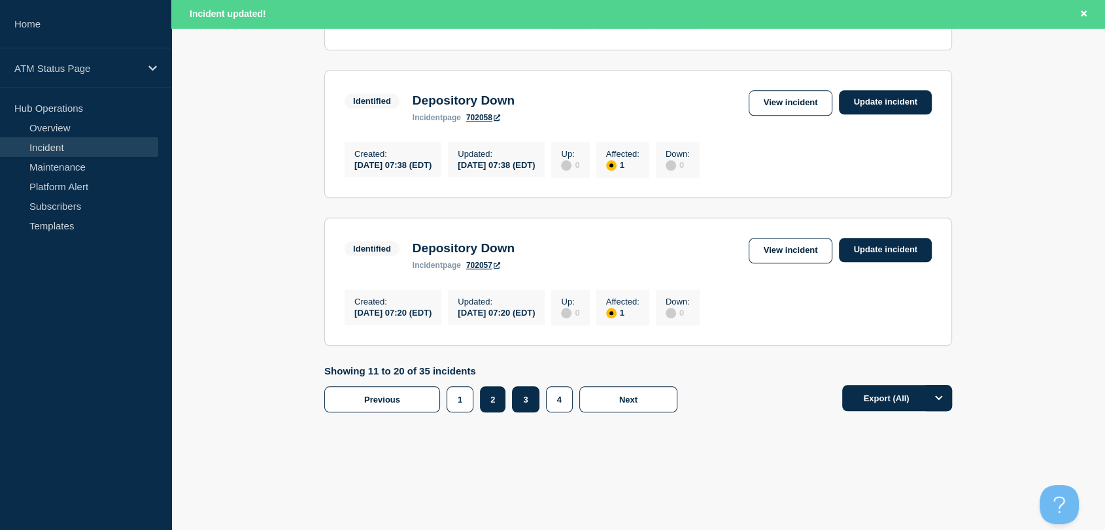
click at [523, 399] on button "3" at bounding box center [525, 399] width 27 height 26
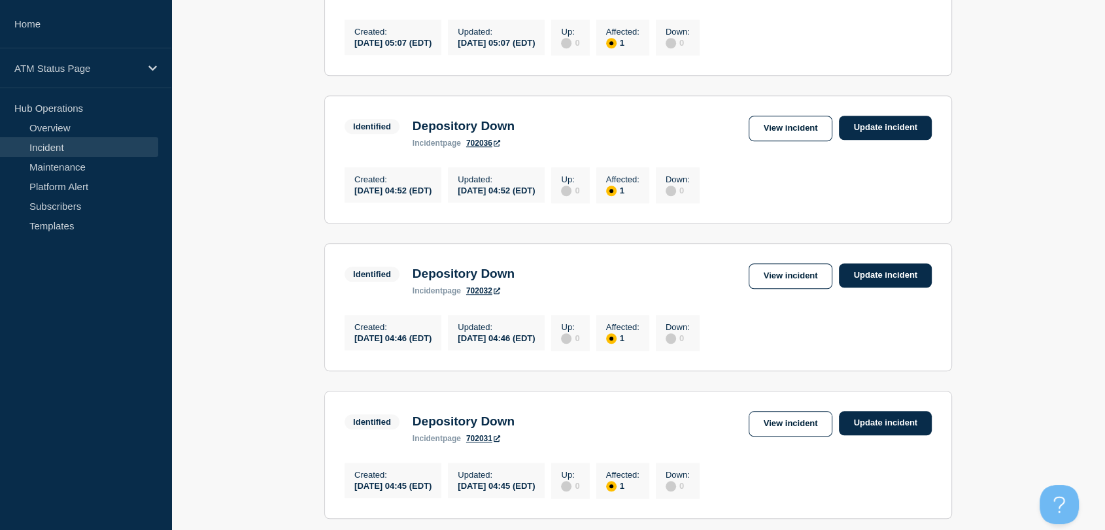
scroll to position [1426, 0]
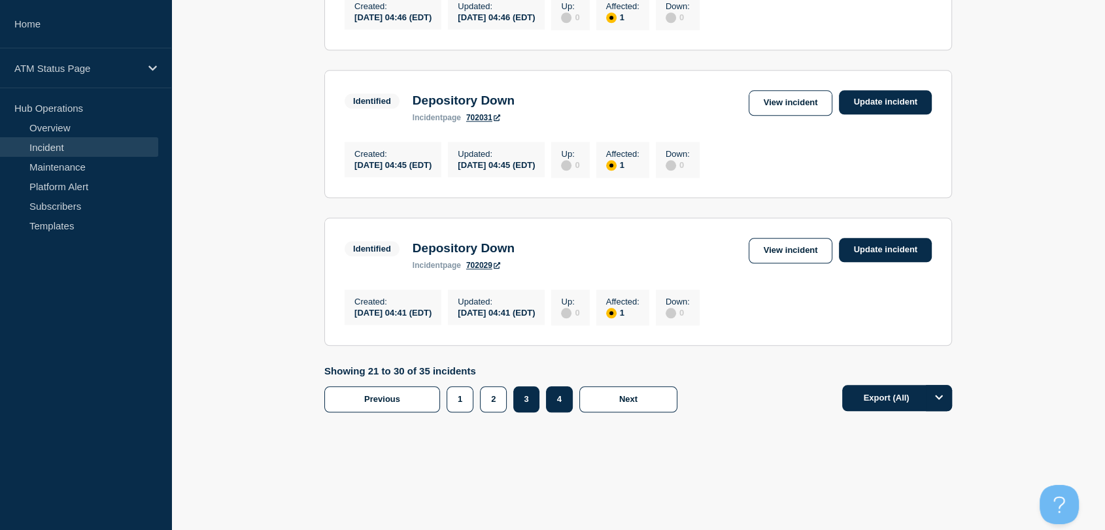
click at [554, 396] on button "4" at bounding box center [559, 399] width 27 height 26
